Goal: Task Accomplishment & Management: Manage account settings

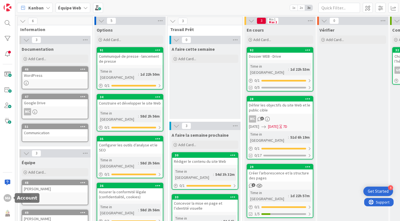
click at [9, 198] on div "MA" at bounding box center [8, 198] width 8 height 8
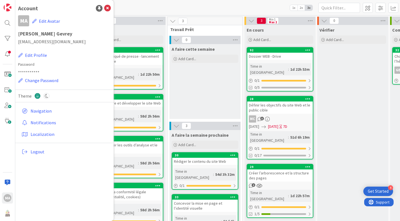
click at [46, 22] on button "Edit Avatar" at bounding box center [46, 21] width 28 height 12
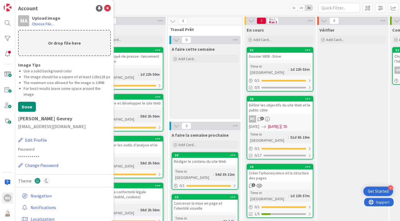
click at [50, 42] on p "Or drop file here" at bounding box center [65, 43] width 92 height 25
type input "C:\fakepath\[PERSON_NAME]-Gevrey.jpg"
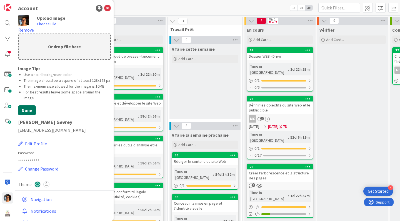
click at [23, 115] on button "Done" at bounding box center [27, 110] width 18 height 10
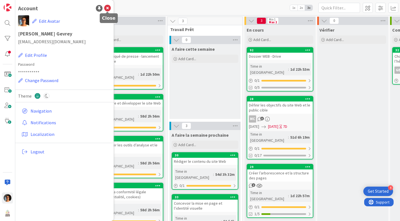
click at [109, 8] on icon at bounding box center [107, 8] width 7 height 7
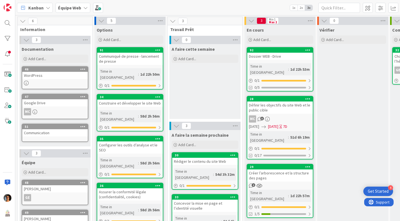
click at [279, 171] on div "29 Créer l’arborescence et la structure des pages 1 Time in Column : 1d 22h 57m…" at bounding box center [279, 191] width 67 height 54
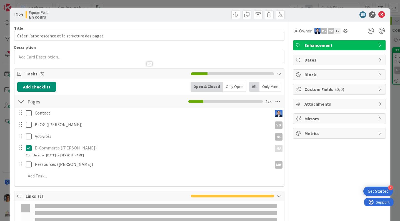
type input "Créer l’arborescence et la structure des pages"
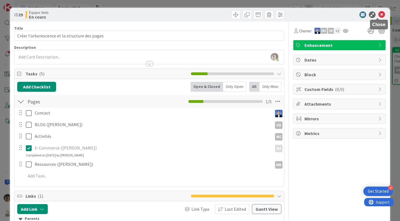
click at [378, 15] on icon at bounding box center [381, 14] width 7 height 7
